Goal: Task Accomplishment & Management: Manage account settings

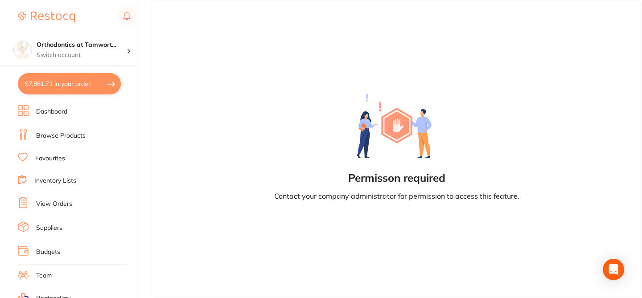
click at [80, 84] on button "$7,861.71 in your order" at bounding box center [69, 83] width 103 height 21
checkbox input "true"
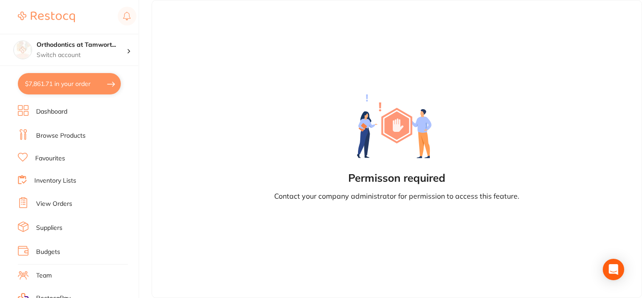
checkbox input "true"
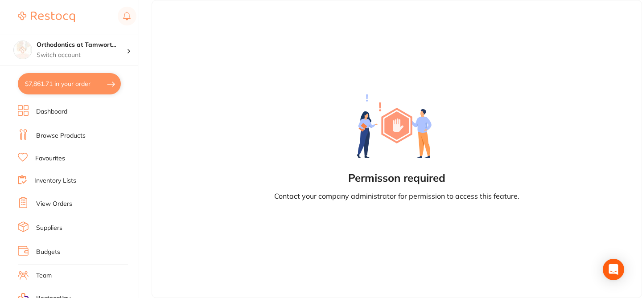
checkbox input "true"
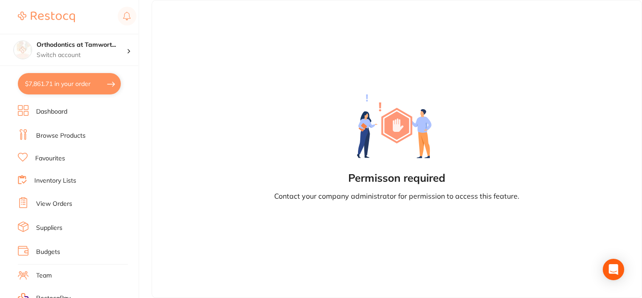
checkbox input "true"
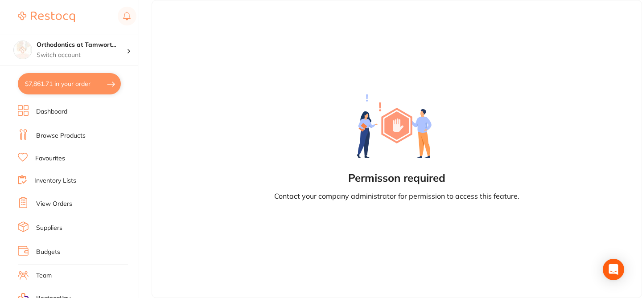
checkbox input "true"
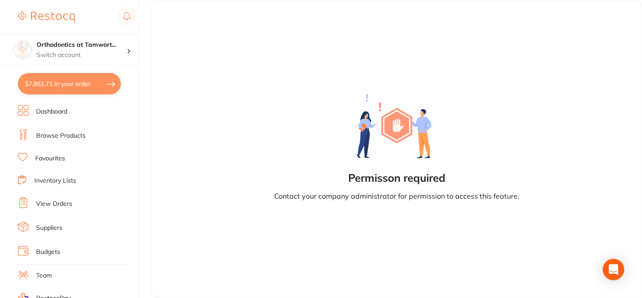
checkbox input "true"
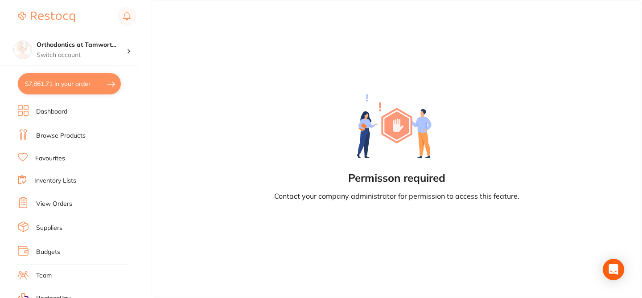
checkbox input "true"
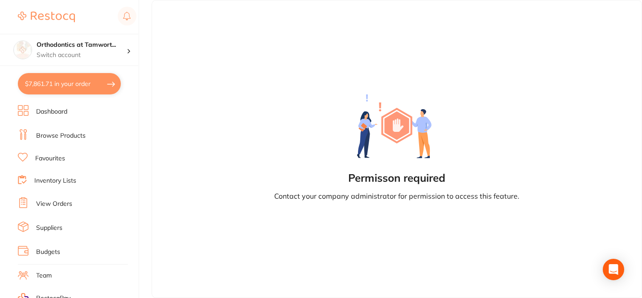
checkbox input "true"
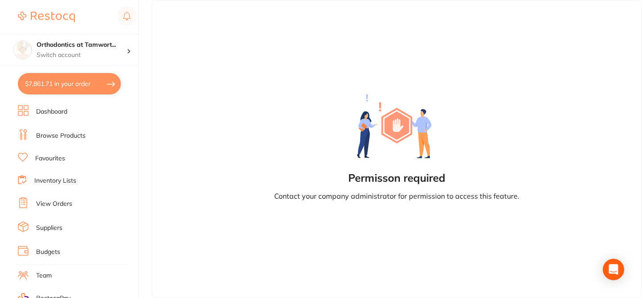
checkbox input "true"
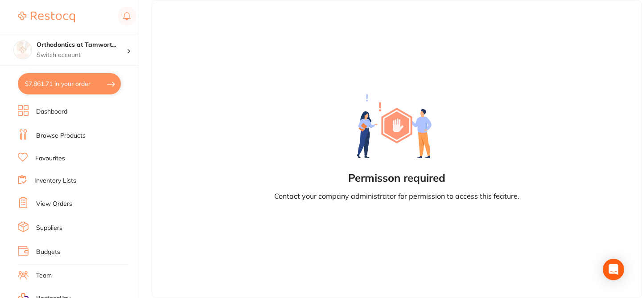
checkbox input "true"
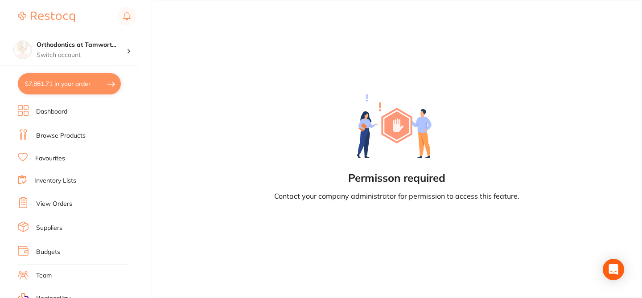
checkbox input "true"
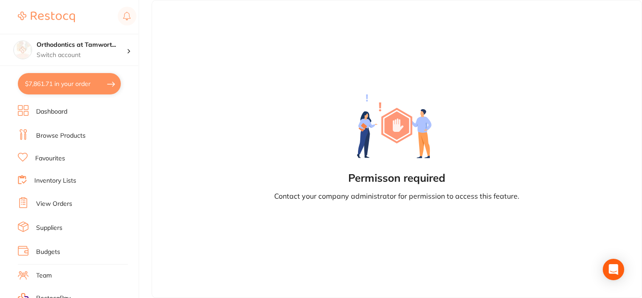
checkbox input "true"
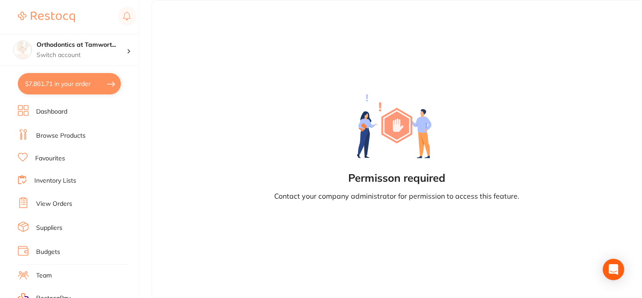
checkbox input "true"
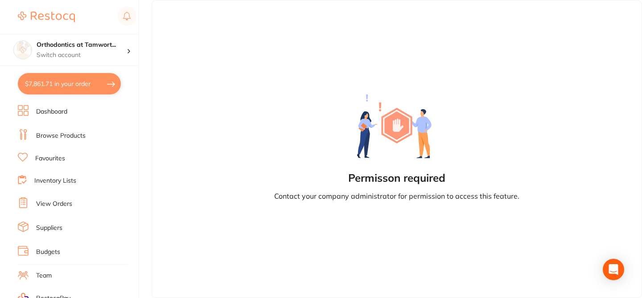
checkbox input "true"
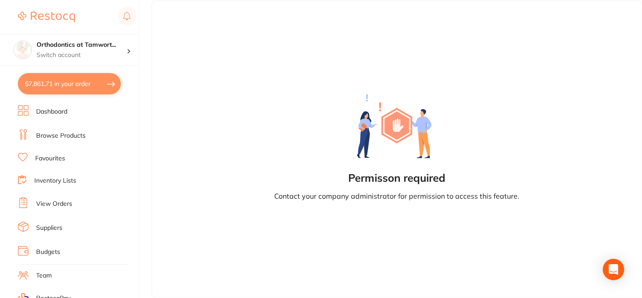
checkbox input "true"
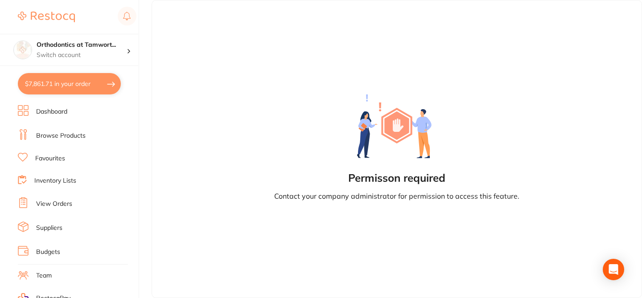
checkbox input "true"
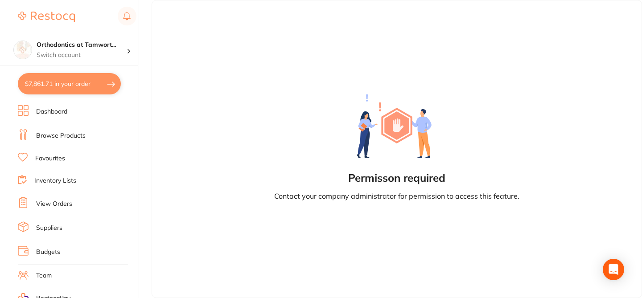
checkbox input "true"
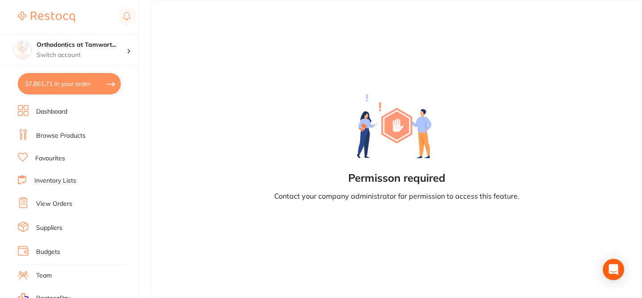
checkbox input "true"
